Goal: Task Accomplishment & Management: Manage account settings

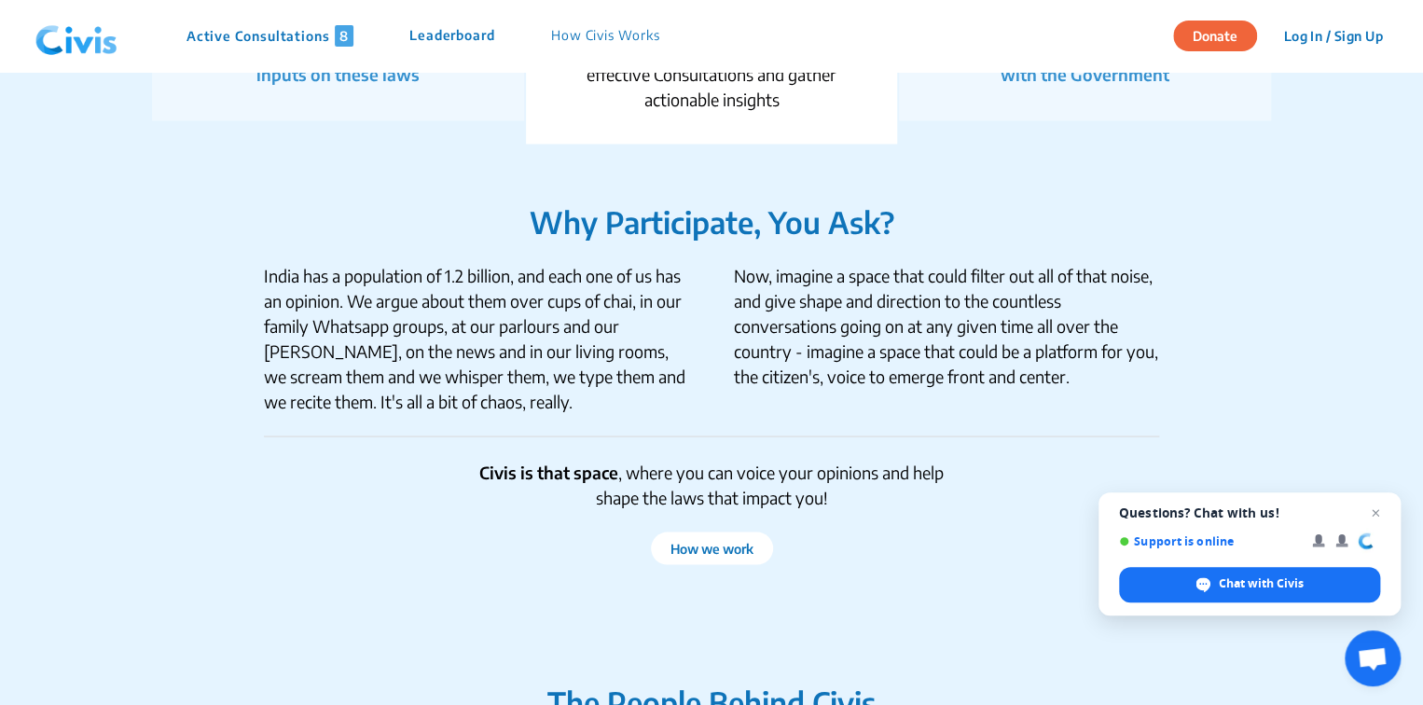
scroll to position [1603, 0]
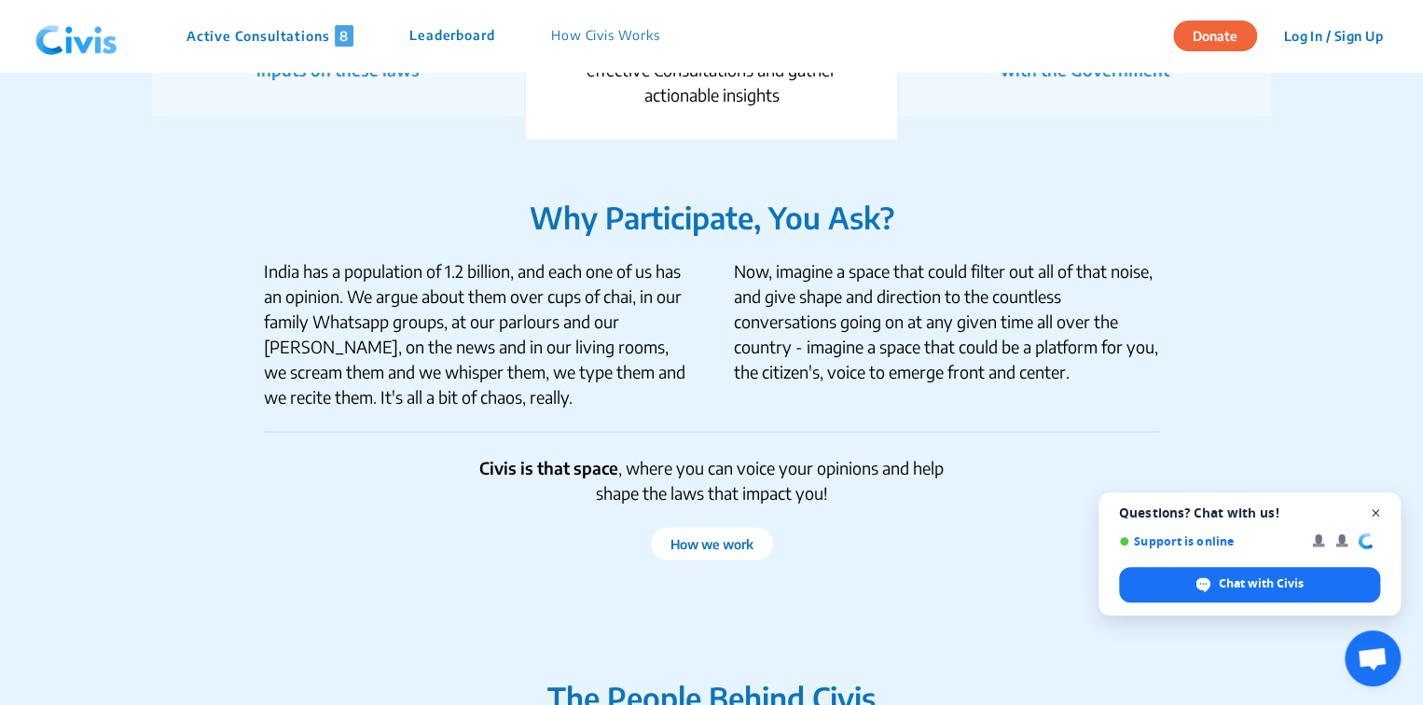
click at [1379, 513] on span "Open chat" at bounding box center [1376, 513] width 23 height 23
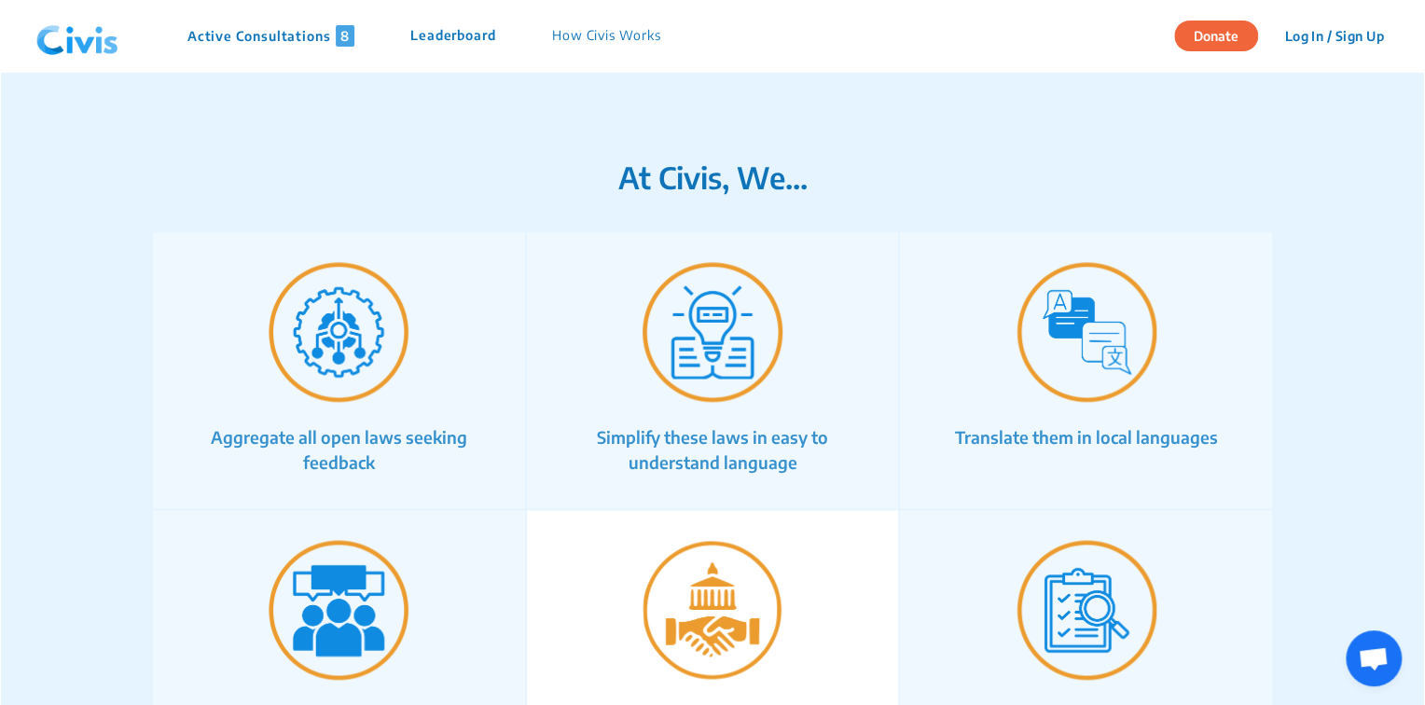
scroll to position [1276, 0]
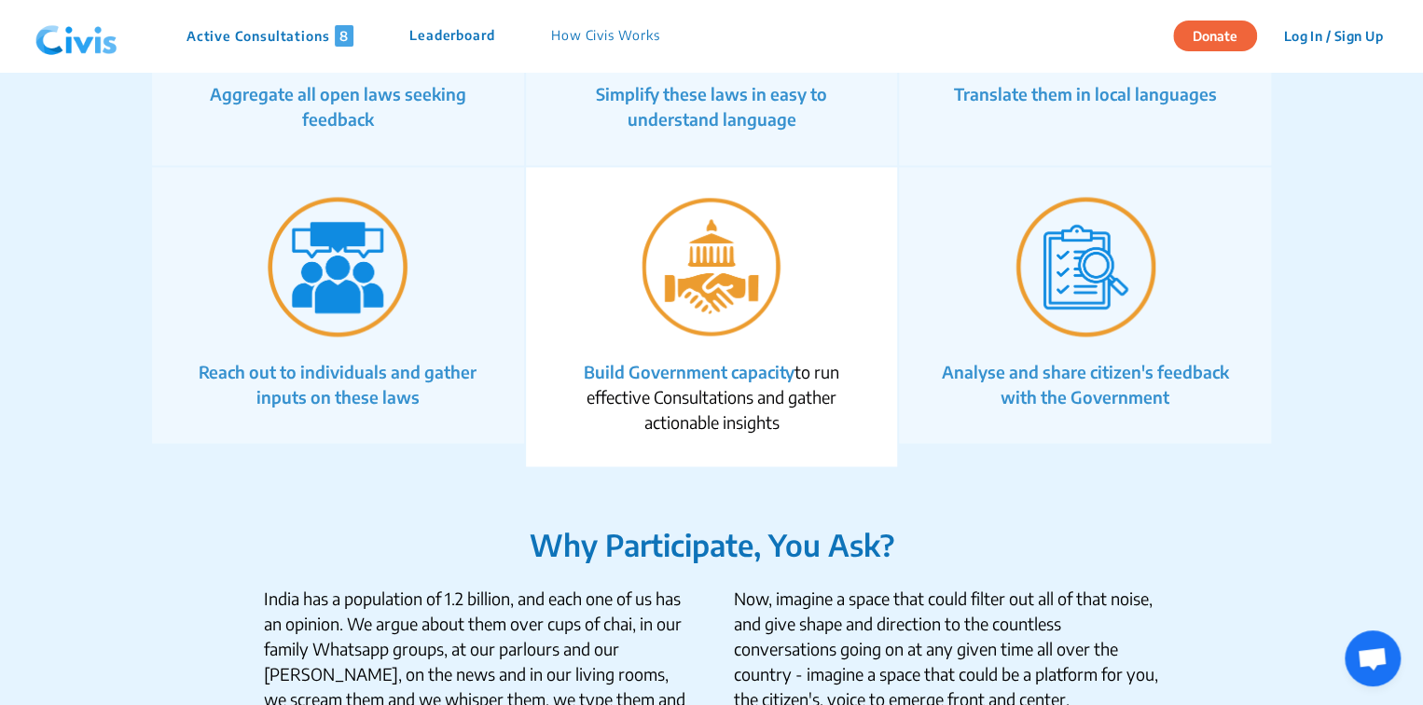
click at [1304, 29] on button "Log In / Sign Up" at bounding box center [1333, 35] width 124 height 29
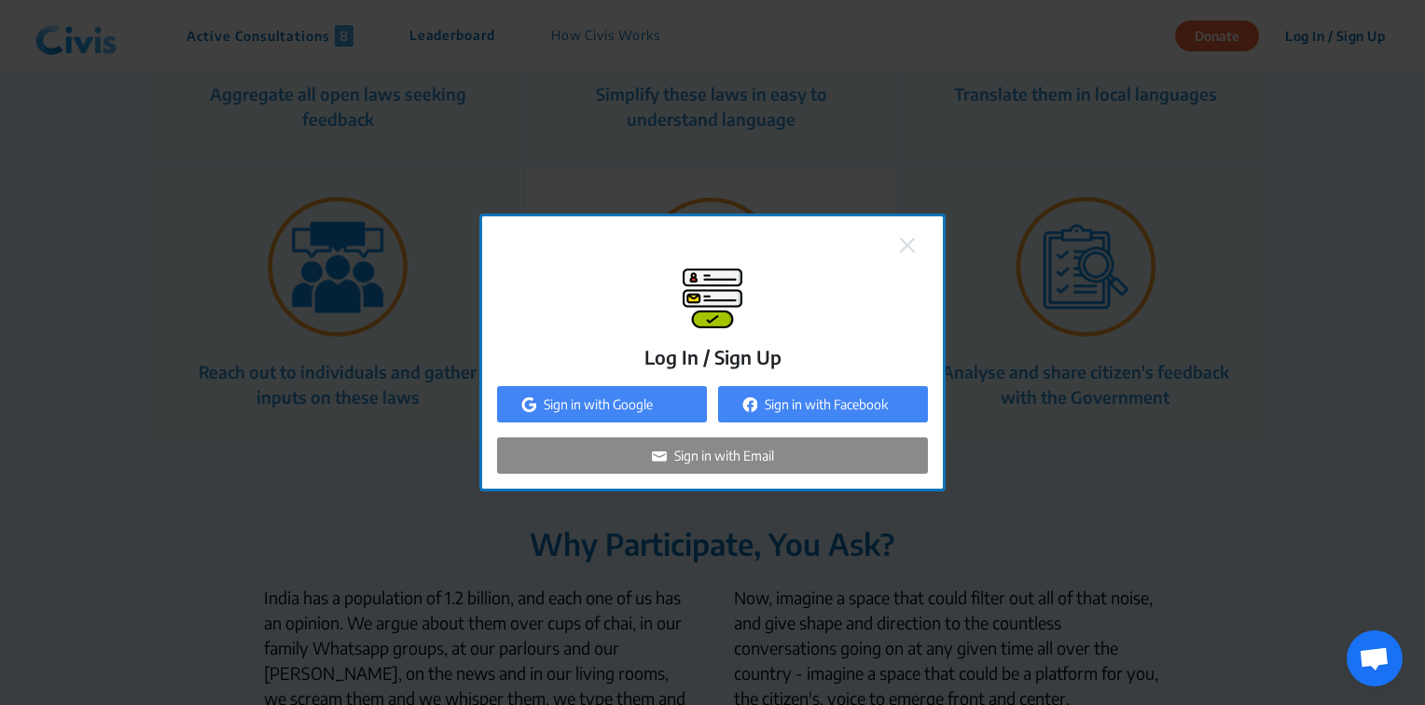
click at [630, 412] on p "Sign in with Google" at bounding box center [598, 405] width 109 height 20
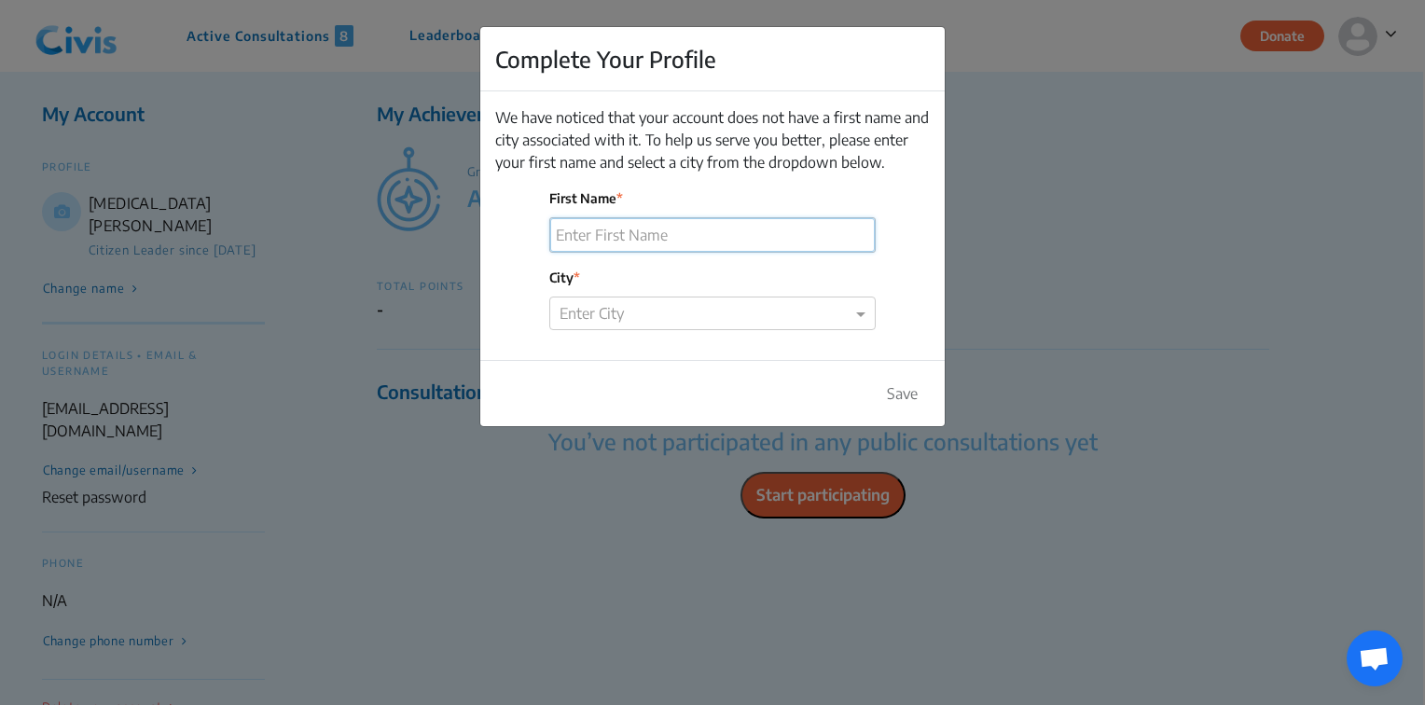
click at [749, 233] on input "First Name" at bounding box center [712, 235] width 325 height 34
type input "[MEDICAL_DATA][PERSON_NAME]"
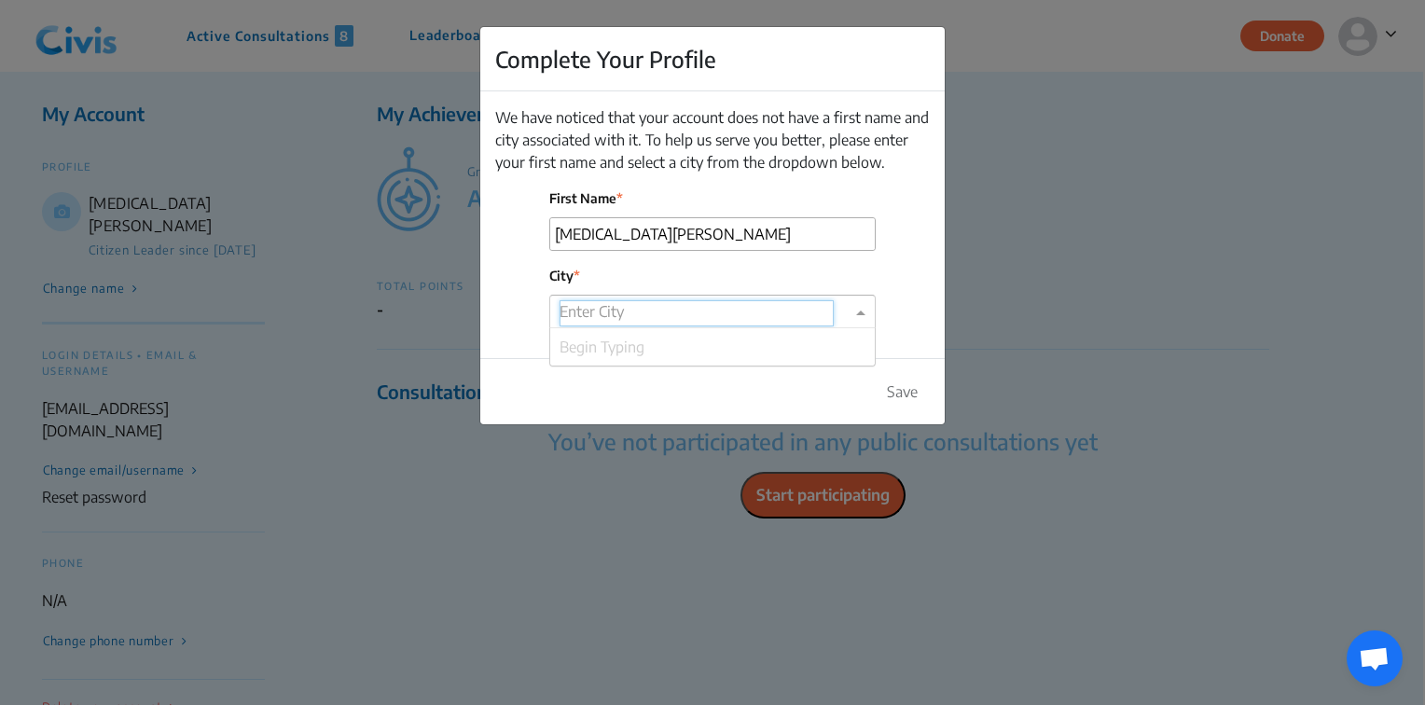
click at [676, 304] on input "text" at bounding box center [697, 313] width 274 height 26
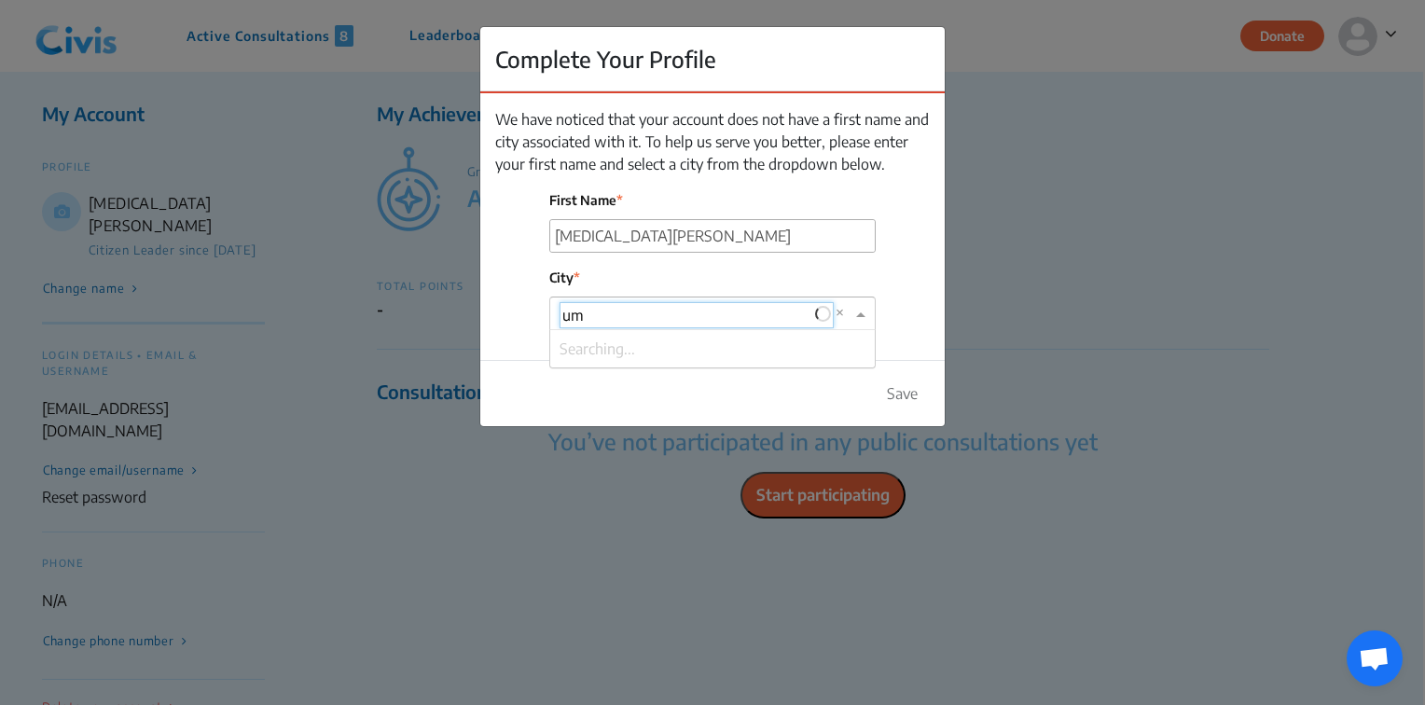
type input "u"
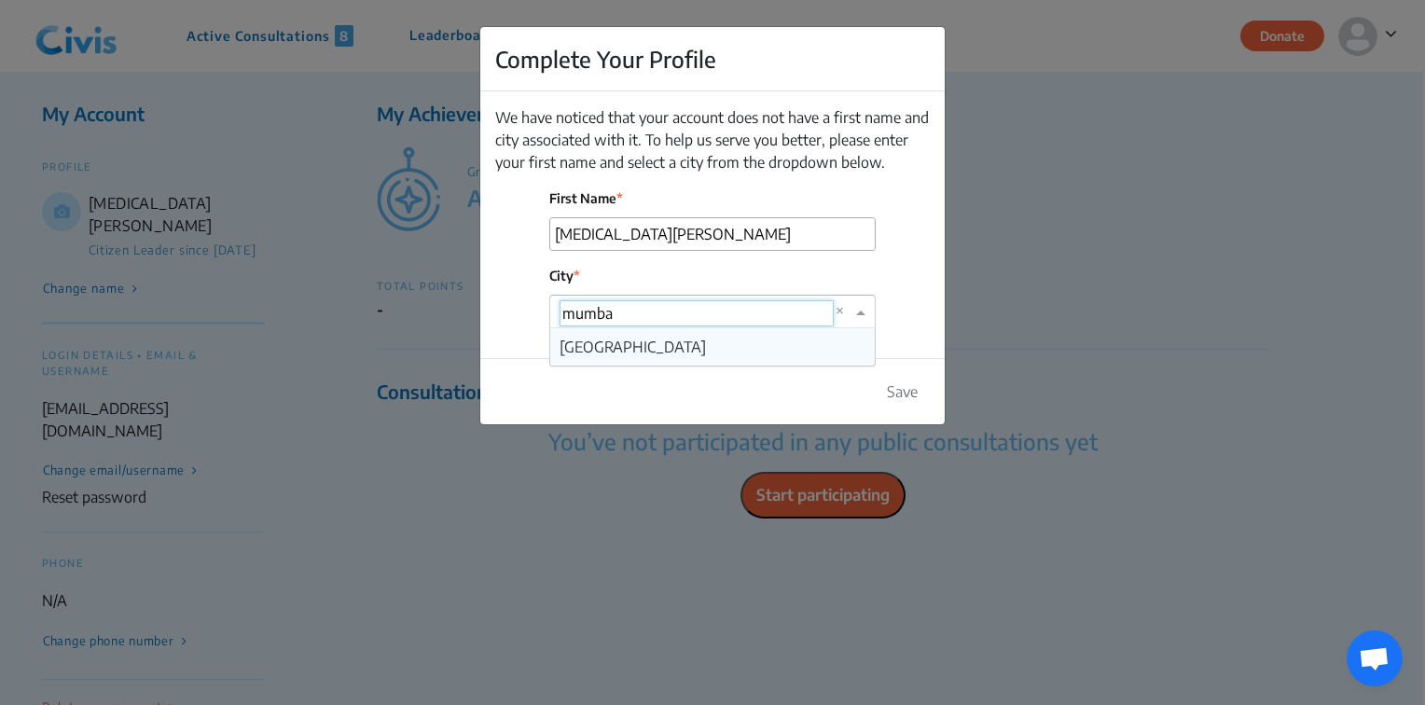
type input "[GEOGRAPHIC_DATA]"
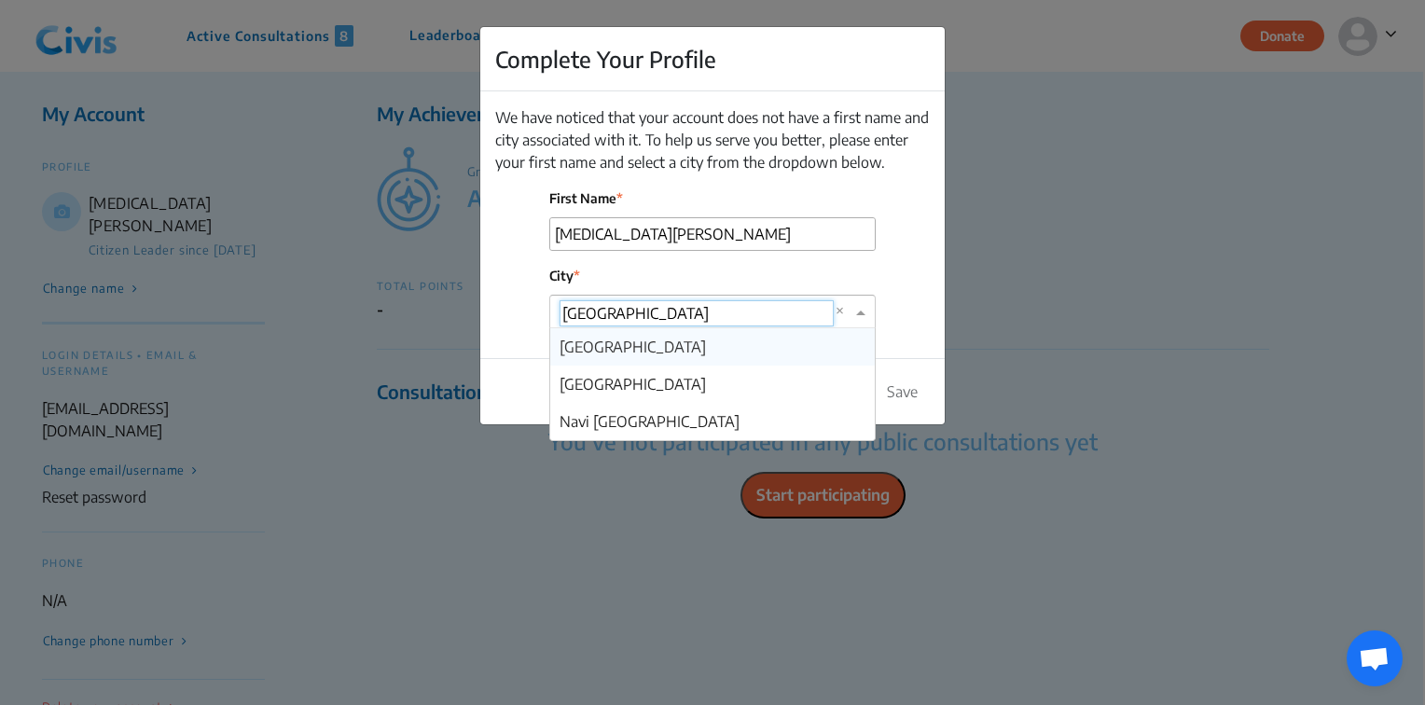
click at [631, 351] on div "[GEOGRAPHIC_DATA]" at bounding box center [712, 346] width 325 height 37
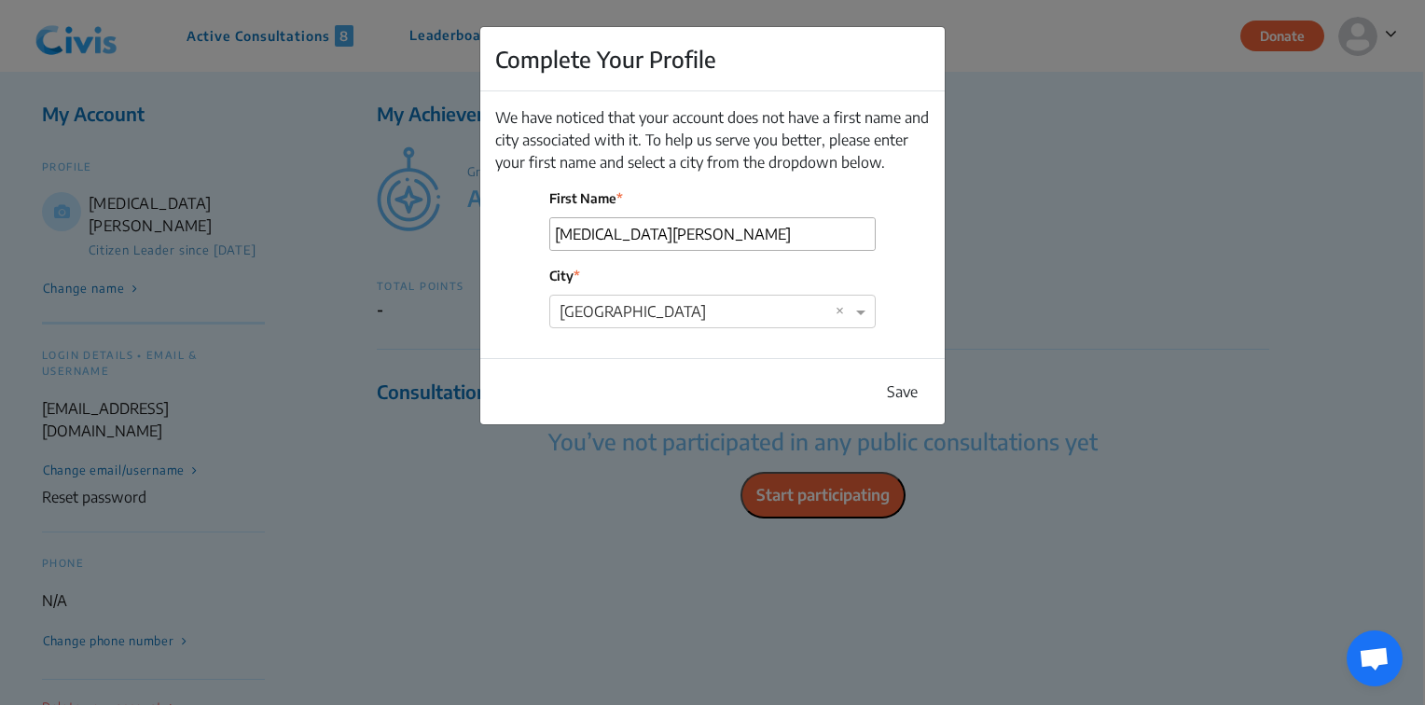
click at [892, 392] on button "Save" at bounding box center [902, 391] width 55 height 35
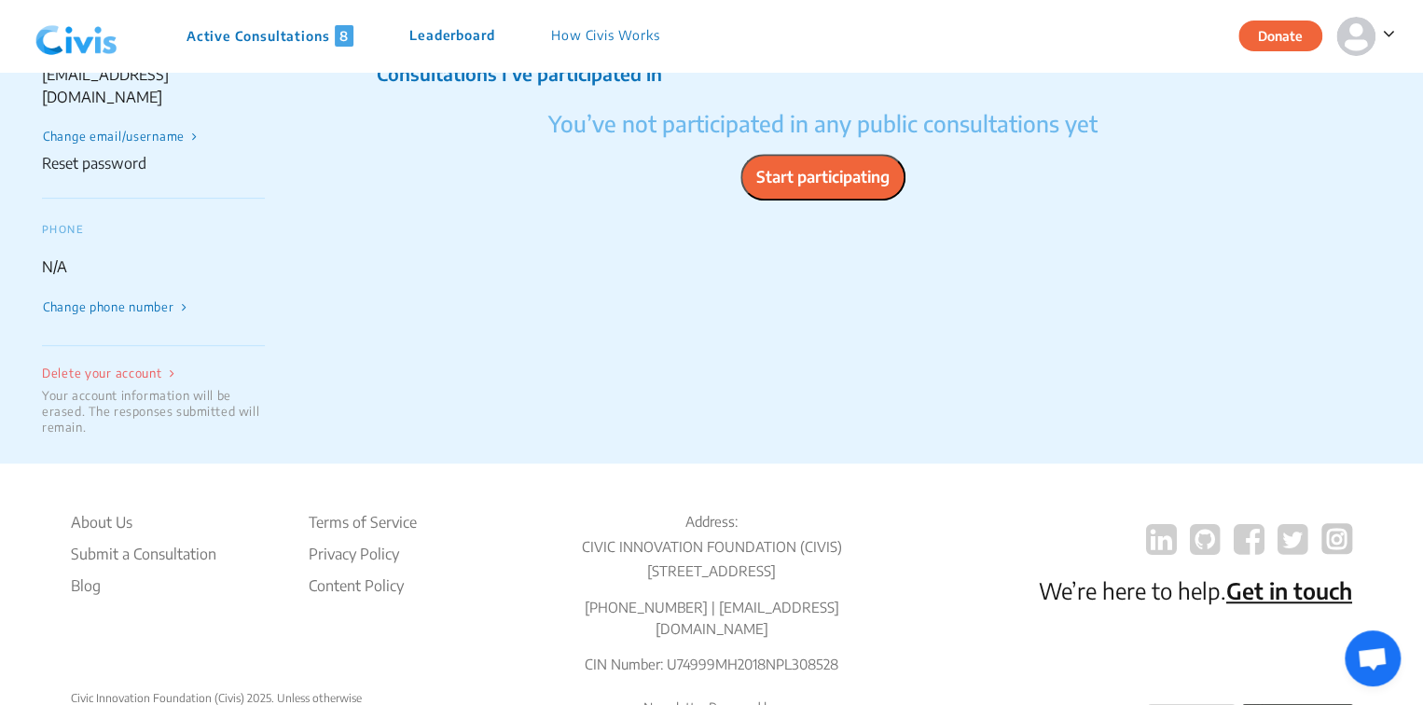
scroll to position [337, 0]
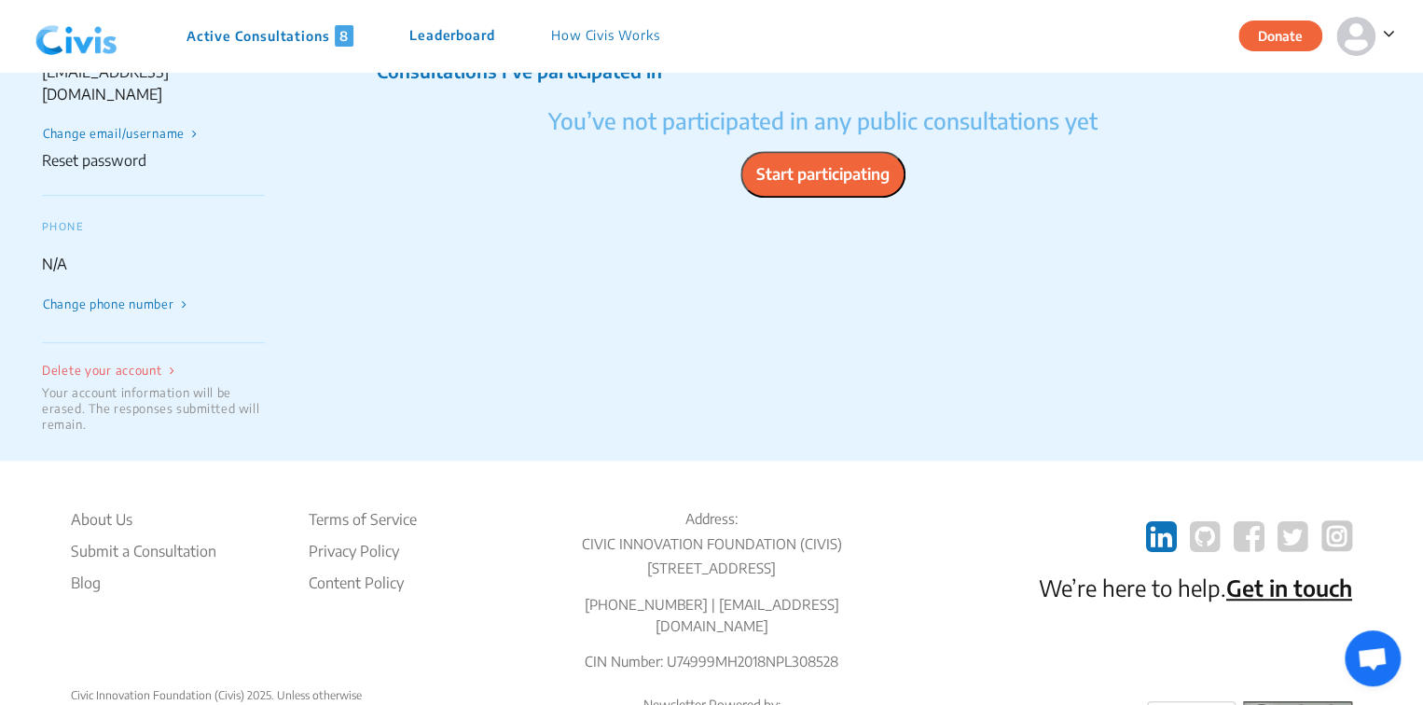
click at [1167, 519] on icon at bounding box center [1161, 536] width 31 height 35
